Goal: Information Seeking & Learning: Learn about a topic

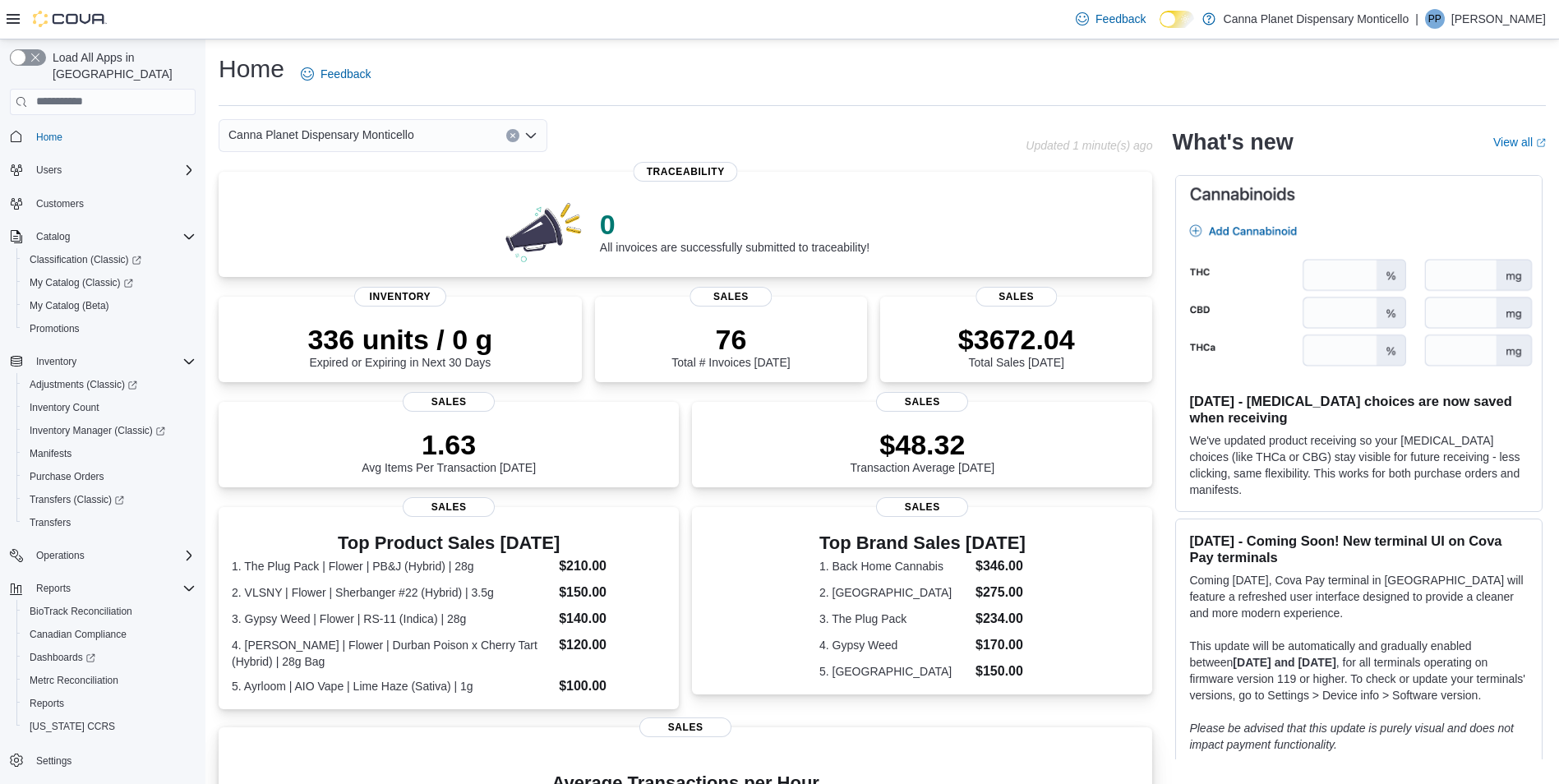
scroll to position [165, 0]
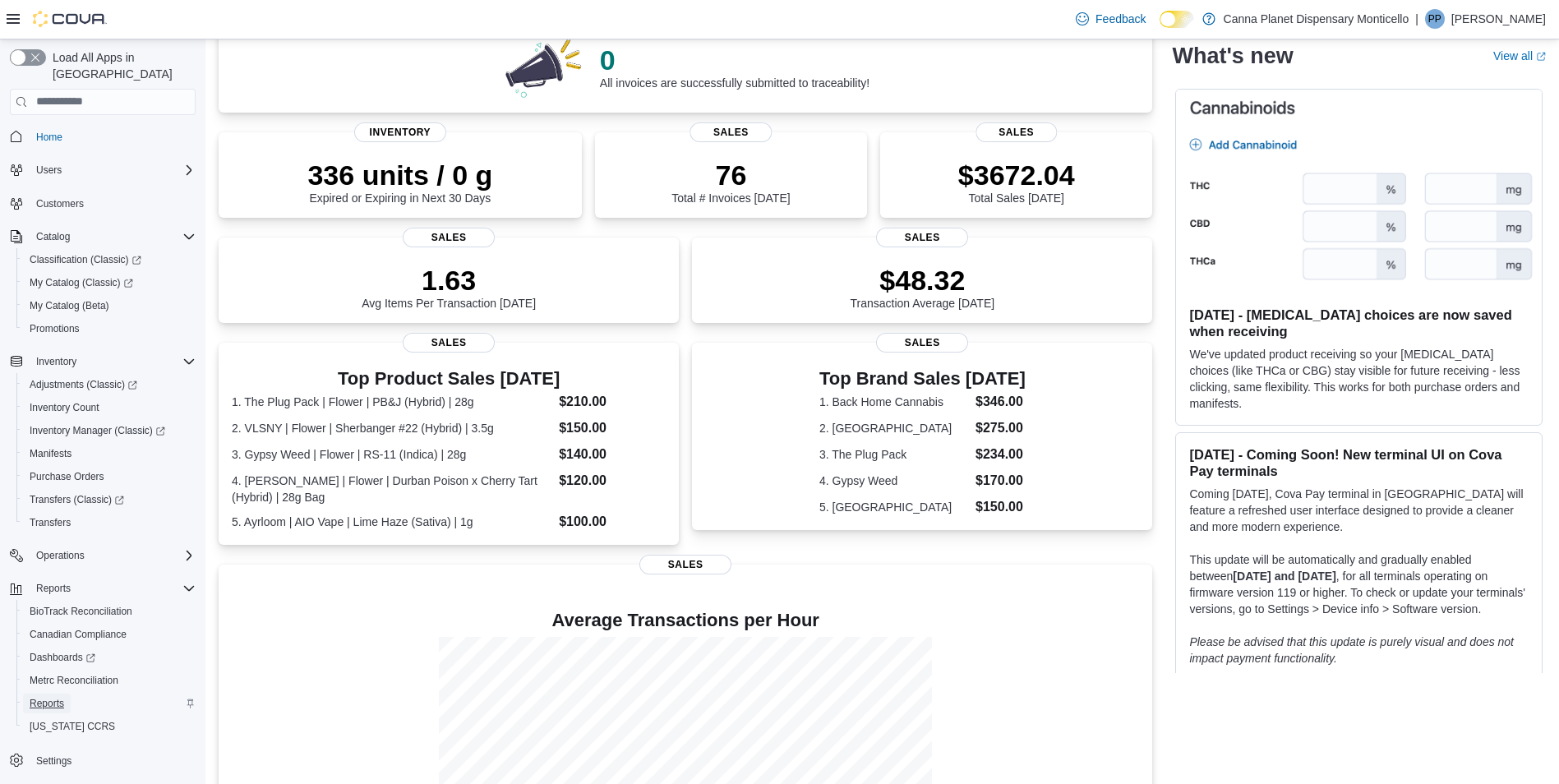
click at [35, 697] on span "Reports" at bounding box center [46, 703] width 35 height 13
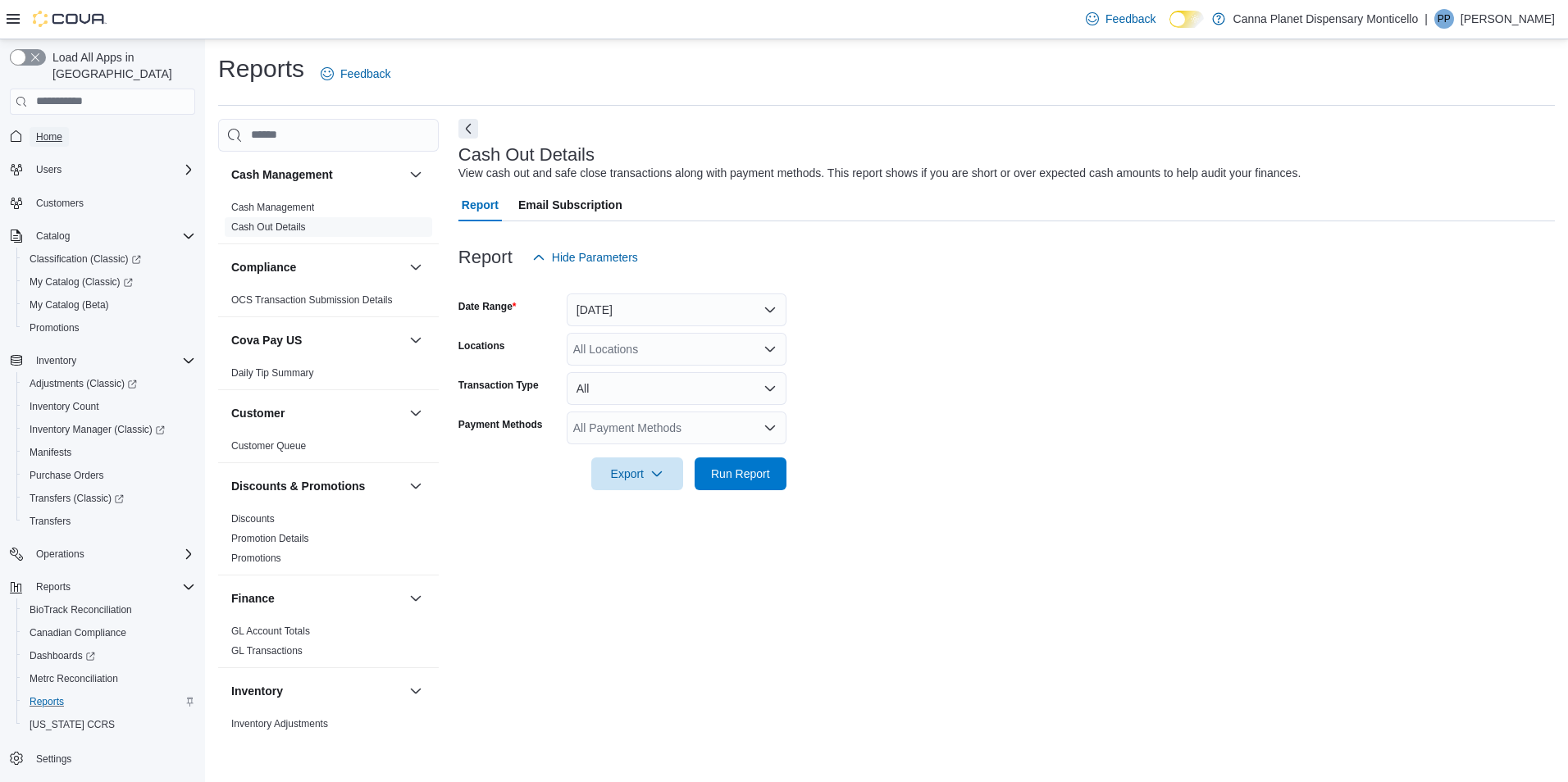
click at [43, 131] on span "Home" at bounding box center [49, 137] width 26 height 13
